Goal: Obtain resource: Download file/media

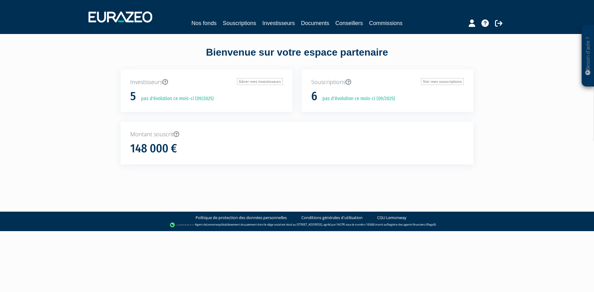
click at [314, 96] on h1 "6" at bounding box center [314, 96] width 6 height 13
click at [432, 83] on link "Voir mes souscriptions" at bounding box center [442, 81] width 43 height 7
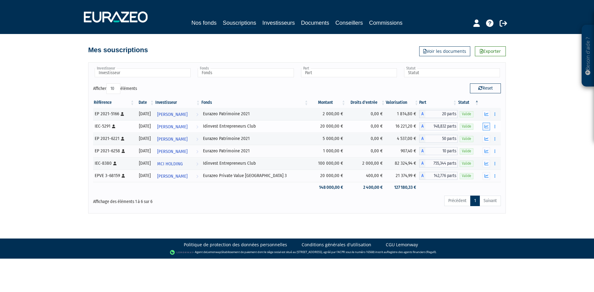
click at [484, 128] on button "button" at bounding box center [485, 127] width 7 height 8
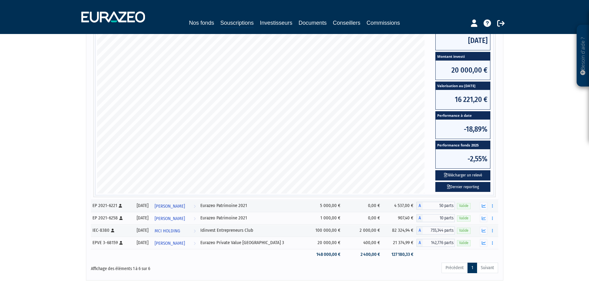
scroll to position [155, 0]
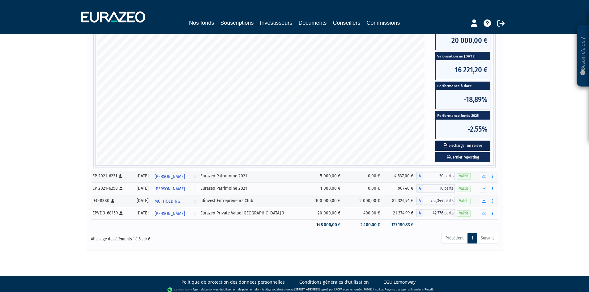
click at [467, 147] on button "Télécharger un relevé" at bounding box center [462, 146] width 55 height 10
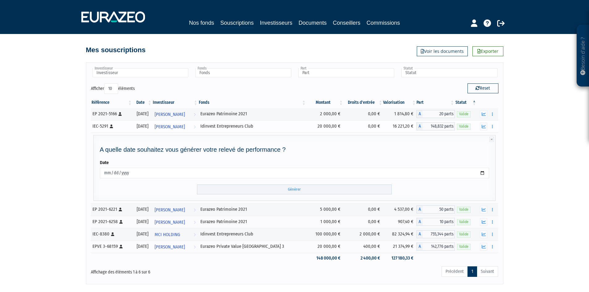
copy div "Idinvest Entrepreneurs Club"
drag, startPoint x: 279, startPoint y: 124, endPoint x: 224, endPoint y: 125, distance: 55.0
click at [224, 125] on td "Idinvest Entrepreneurs Club" at bounding box center [252, 126] width 108 height 12
click at [301, 190] on input "Générer" at bounding box center [294, 190] width 195 height 10
drag, startPoint x: 280, startPoint y: 209, endPoint x: 219, endPoint y: 210, distance: 61.2
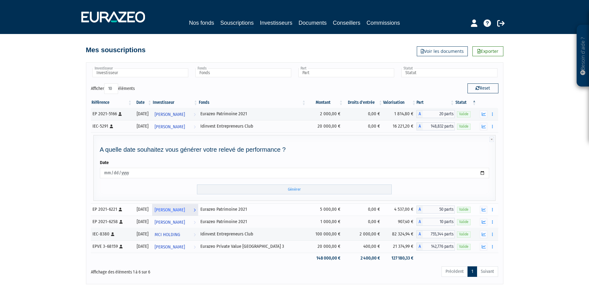
click at [219, 210] on tr "EP 2021-6221 [Français] Personne physique [DATE] [PERSON_NAME] l'investisseur E…" at bounding box center [295, 209] width 408 height 12
copy div "Eurazeo Patrimoine 2021"
click at [484, 211] on icon "button" at bounding box center [484, 210] width 4 height 4
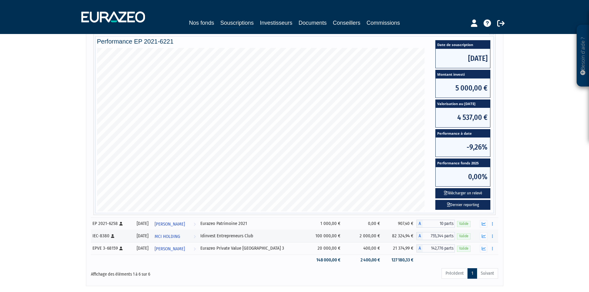
scroll to position [124, 0]
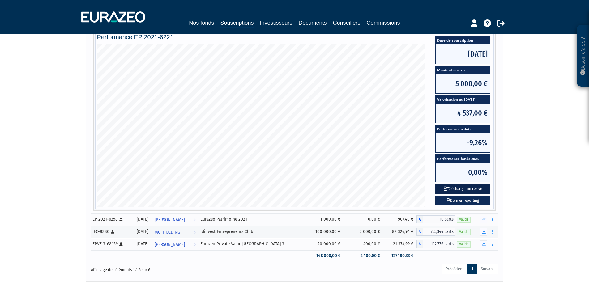
click at [468, 189] on button "Télécharger un relevé" at bounding box center [462, 189] width 55 height 10
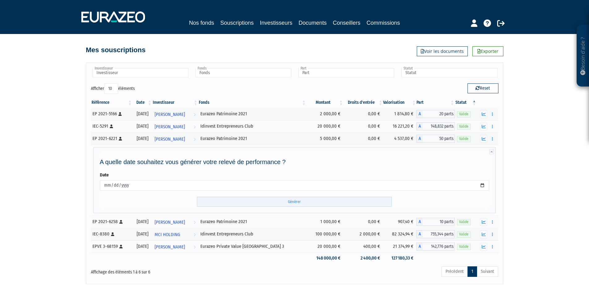
drag, startPoint x: 298, startPoint y: 203, endPoint x: 299, endPoint y: 199, distance: 4.3
click at [298, 203] on input "Générer" at bounding box center [294, 202] width 195 height 10
drag, startPoint x: 282, startPoint y: 203, endPoint x: 287, endPoint y: 203, distance: 4.9
click at [282, 203] on input "Générer" at bounding box center [294, 202] width 195 height 10
